Goal: Transaction & Acquisition: Purchase product/service

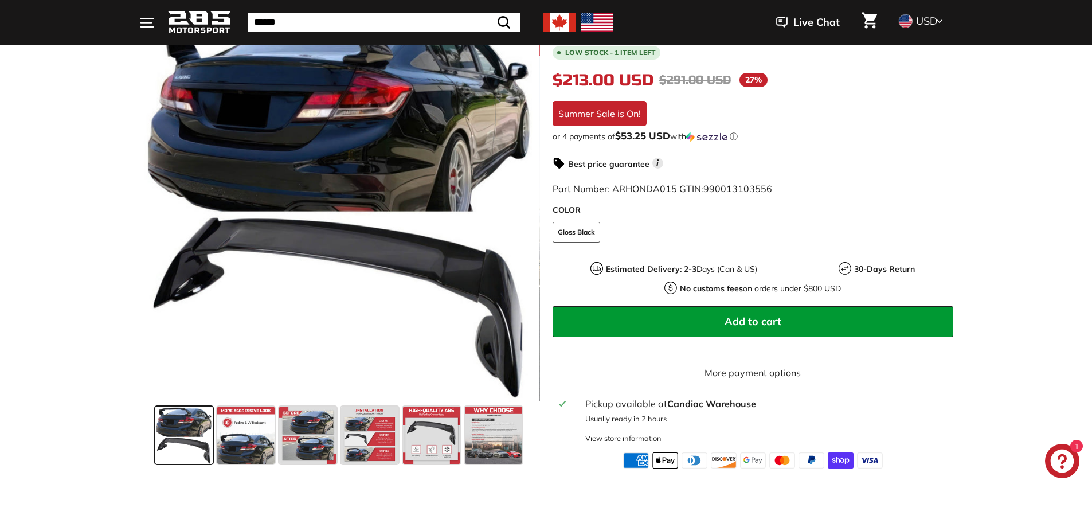
scroll to position [229, 0]
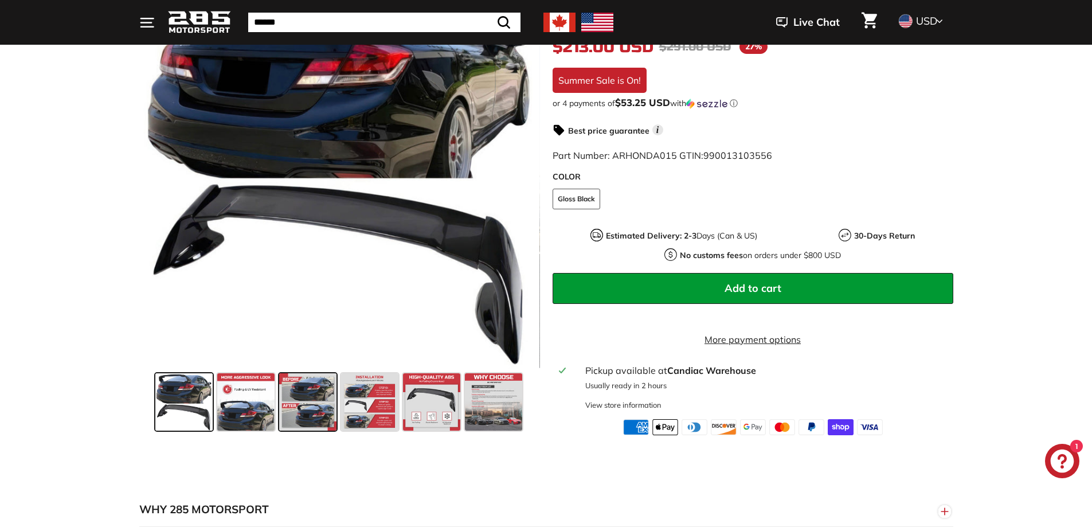
click at [306, 415] on span at bounding box center [307, 401] width 57 height 57
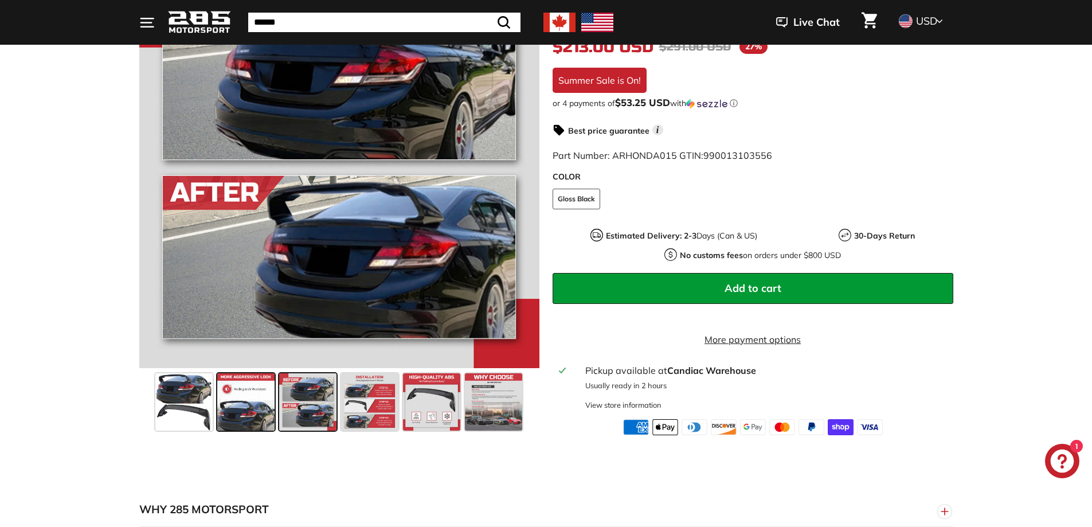
click at [234, 423] on span at bounding box center [245, 401] width 57 height 57
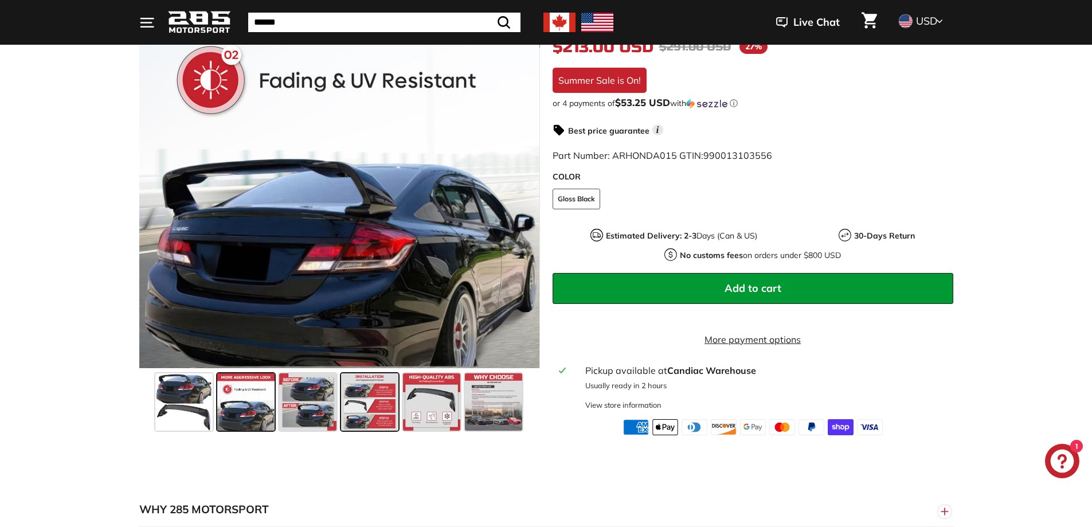
click at [378, 419] on span at bounding box center [369, 401] width 57 height 57
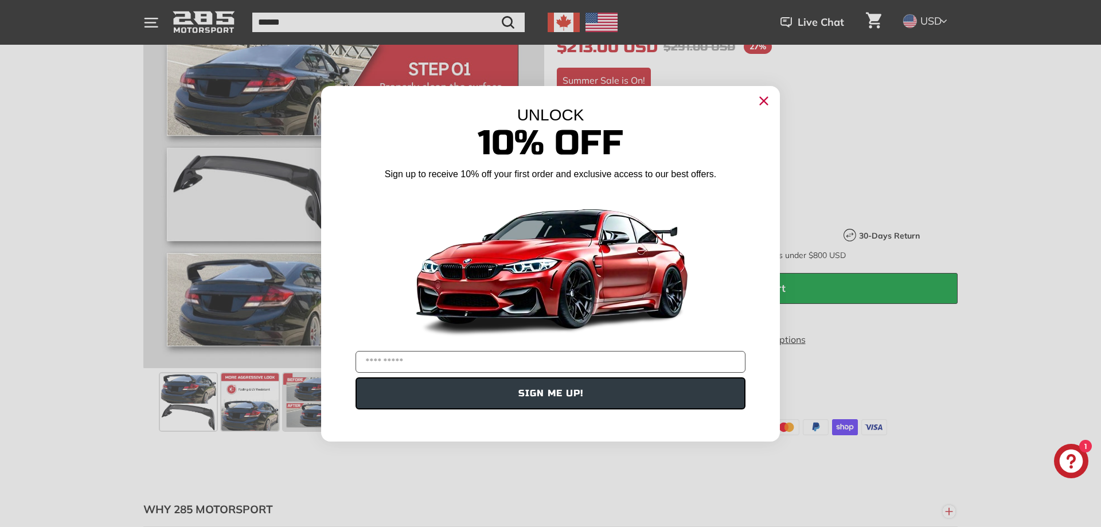
click at [214, 428] on div "Close dialog UNLOCK 10% Off Sign up to receive 10% off your first order and exc…" at bounding box center [550, 263] width 1101 height 527
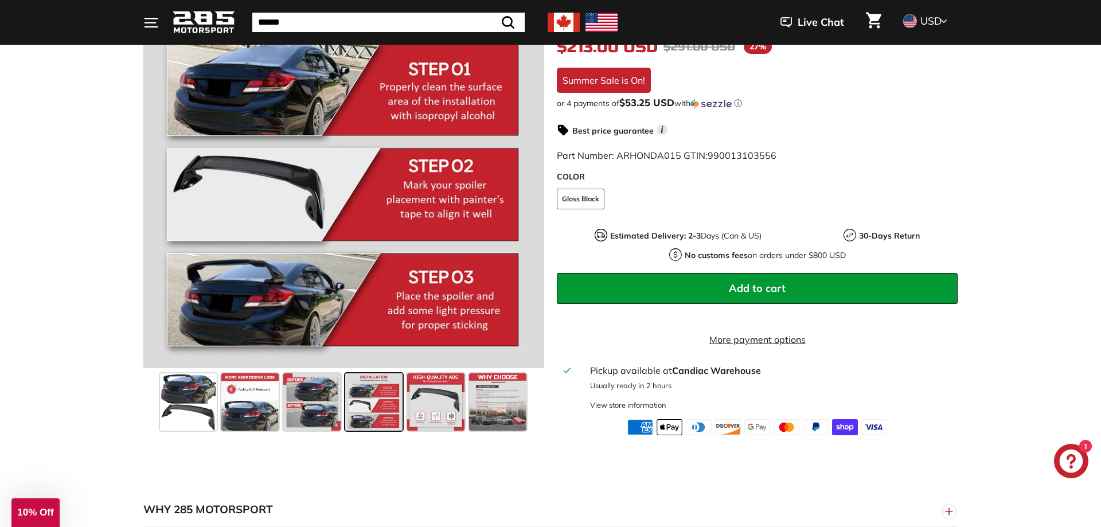
click at [186, 424] on div "Close dialog UNLOCK 10% Off Sign up to receive 10% off your first order and exc…" at bounding box center [550, 263] width 1101 height 527
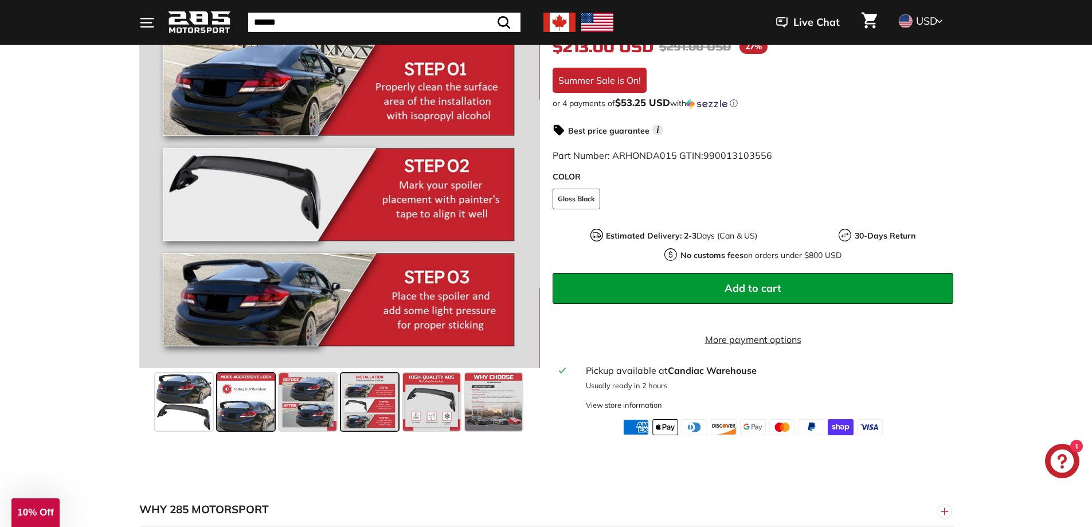
click at [250, 416] on span at bounding box center [245, 401] width 57 height 57
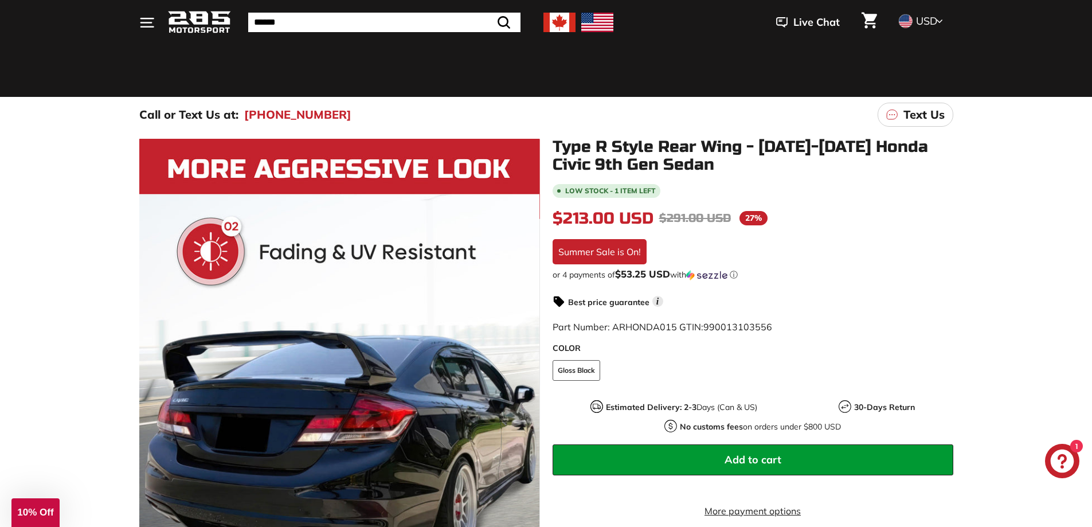
scroll to position [57, 0]
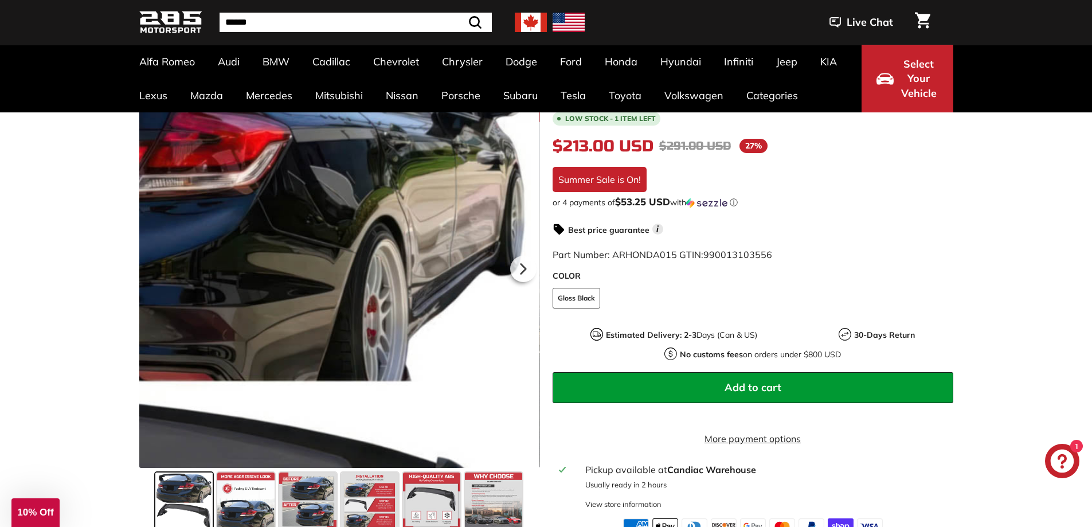
scroll to position [172, 0]
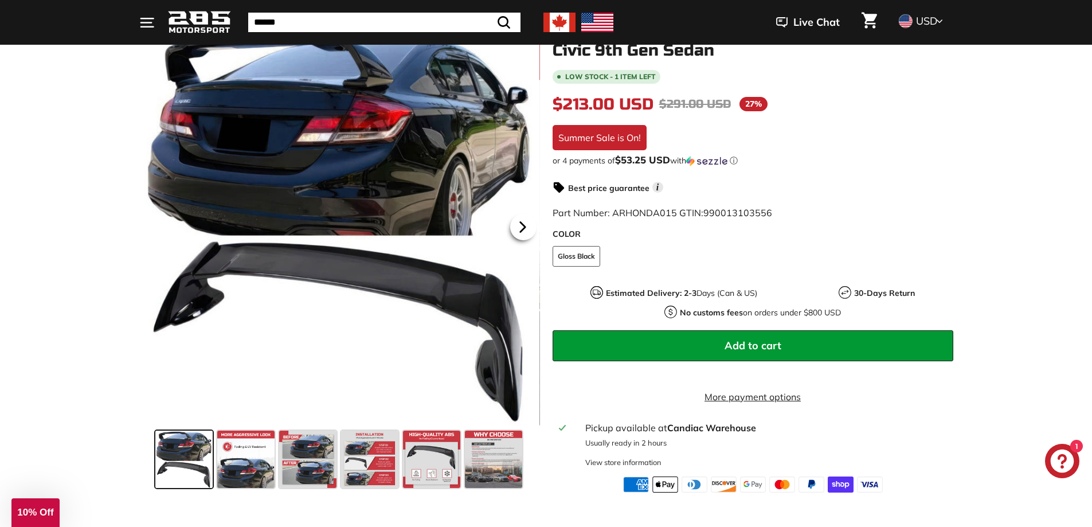
click at [518, 229] on icon at bounding box center [523, 227] width 26 height 26
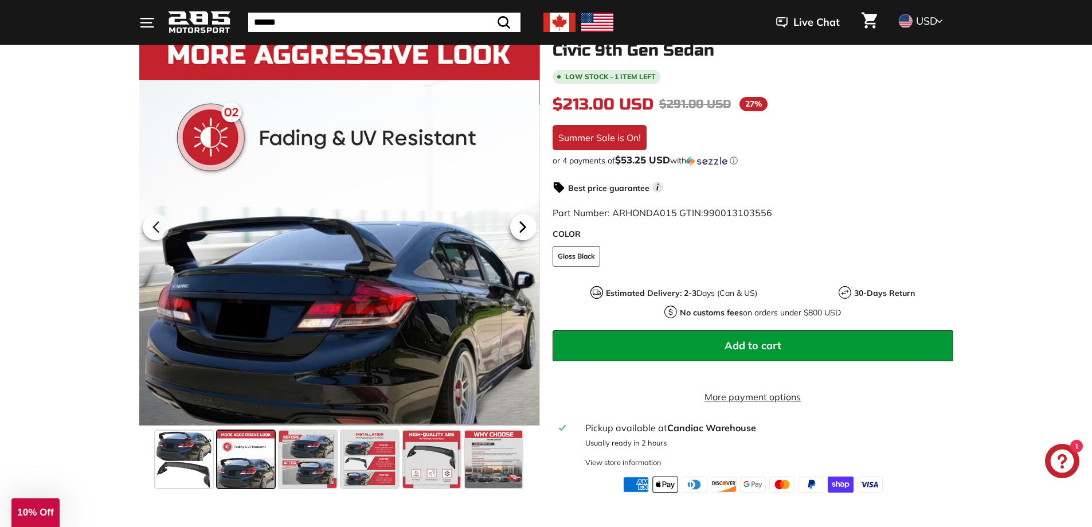
click at [517, 230] on icon at bounding box center [523, 227] width 26 height 26
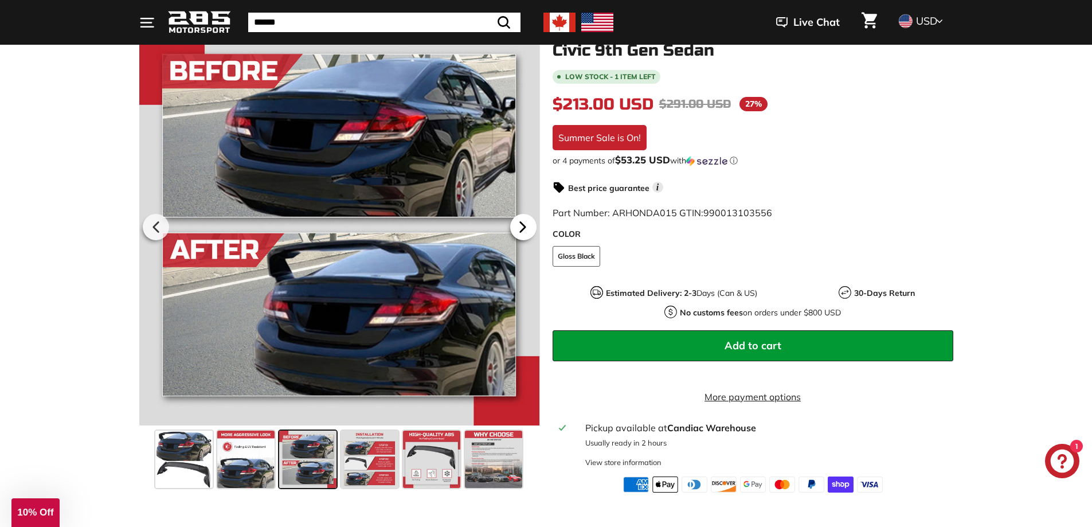
click at [518, 231] on icon at bounding box center [523, 227] width 26 height 26
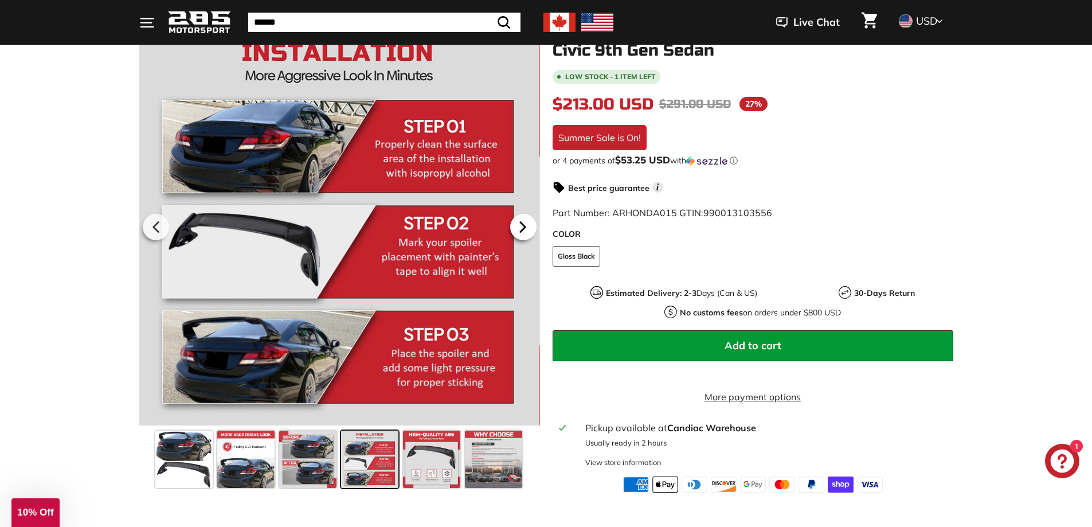
click at [519, 231] on icon at bounding box center [523, 227] width 26 height 26
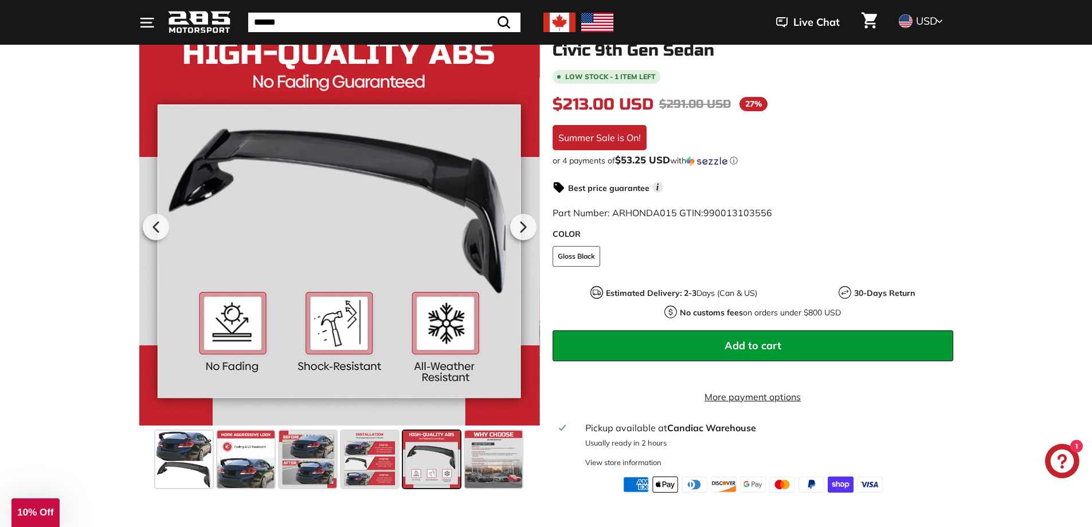
click at [520, 231] on icon at bounding box center [523, 227] width 26 height 26
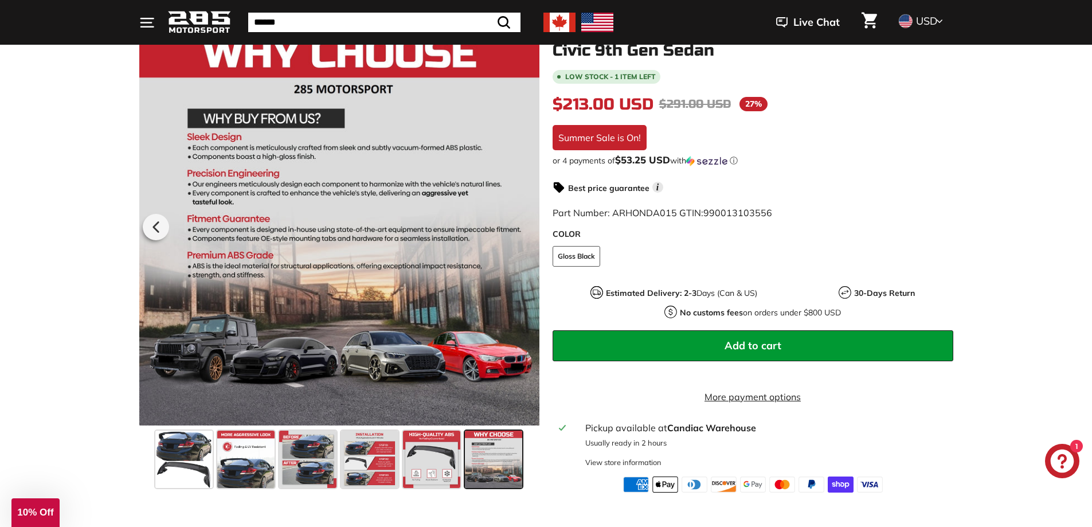
click at [520, 231] on div at bounding box center [339, 225] width 401 height 402
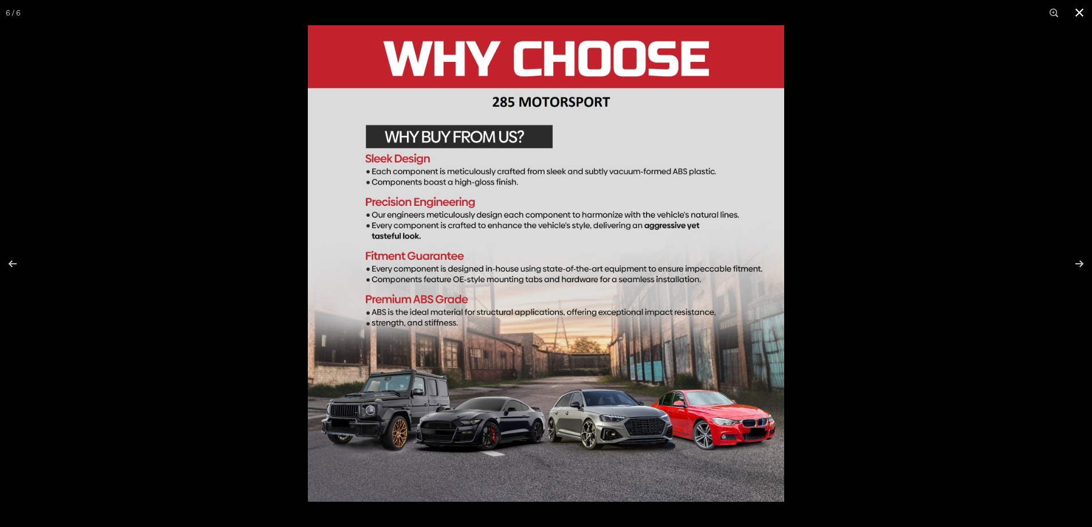
click at [1077, 9] on button at bounding box center [1079, 12] width 25 height 25
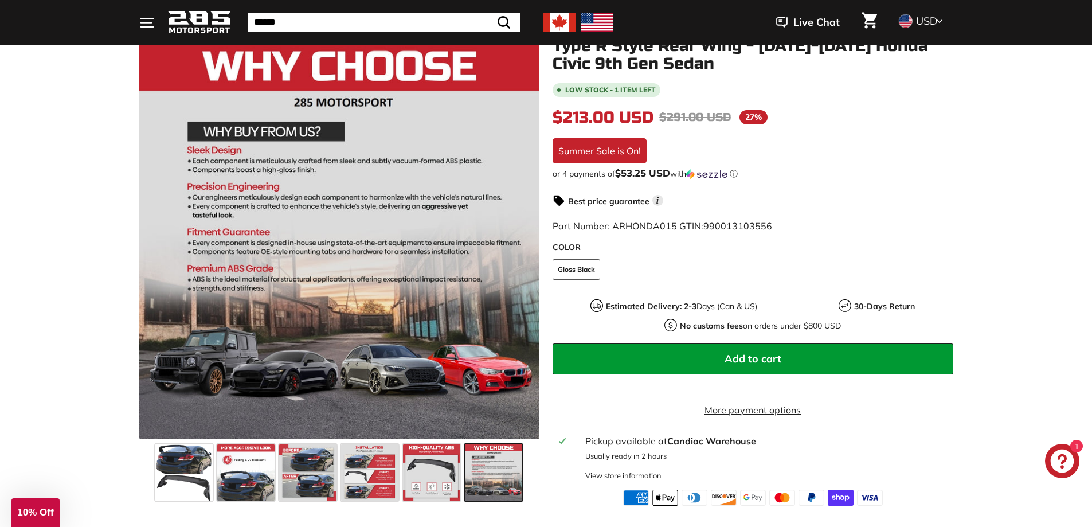
scroll to position [0, 0]
